Goal: Navigation & Orientation: Find specific page/section

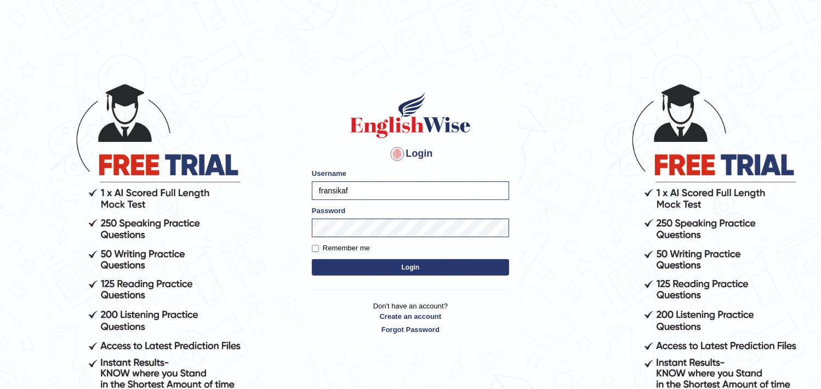
click at [364, 260] on button "Login" at bounding box center [410, 267] width 197 height 16
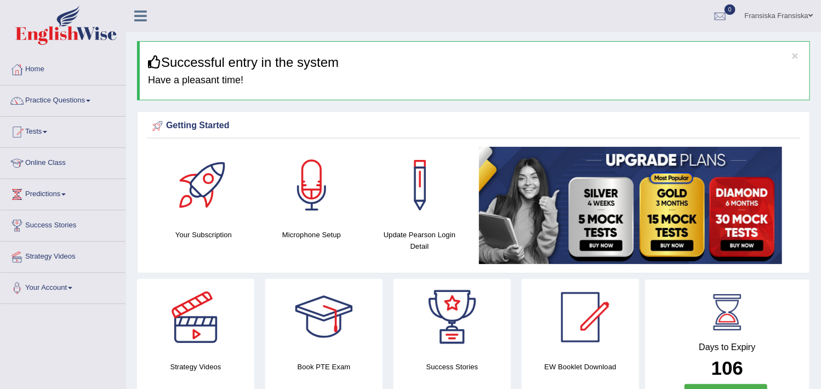
click at [53, 154] on link "Online Class" at bounding box center [63, 161] width 125 height 27
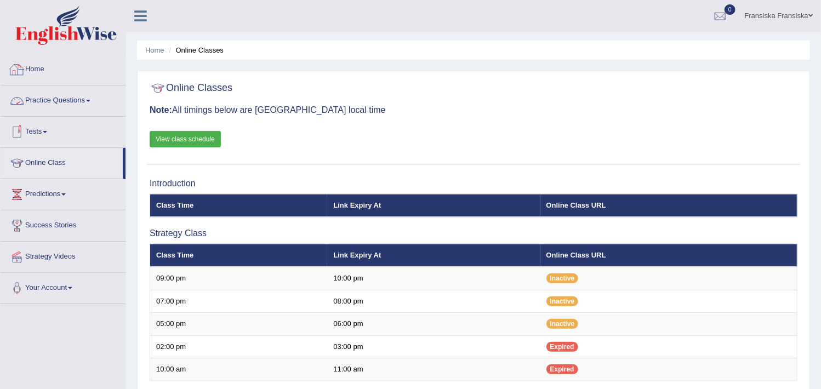
click at [29, 75] on link "Home" at bounding box center [63, 67] width 125 height 27
